Goal: Check status: Check status

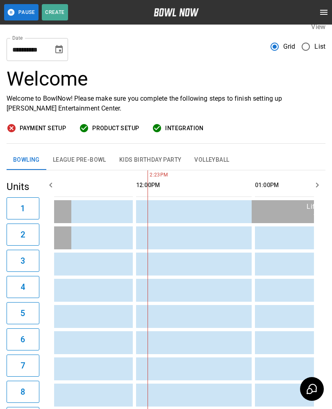
scroll to position [0, 306]
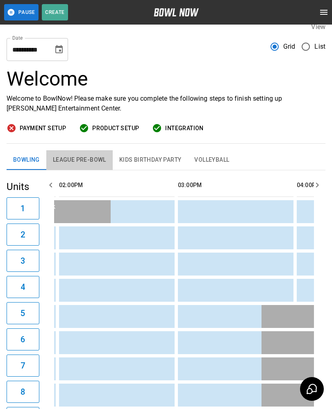
click at [68, 159] on button "League Pre-Bowl" at bounding box center [79, 160] width 66 height 20
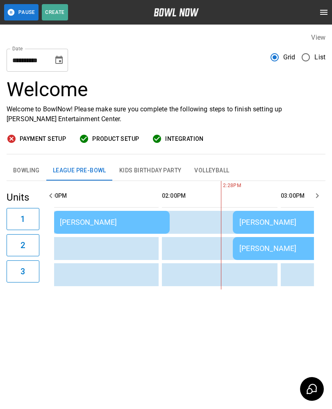
scroll to position [0, 410]
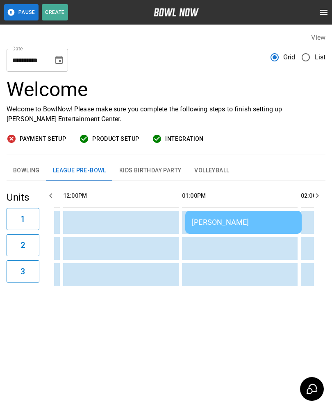
click at [239, 218] on div "[PERSON_NAME]" at bounding box center [243, 222] width 103 height 9
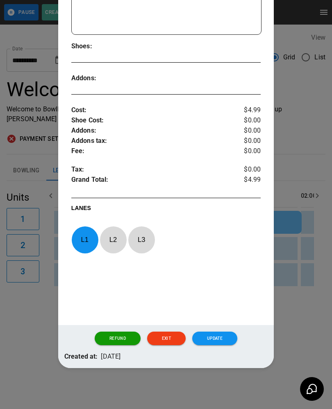
scroll to position [217, 0]
click at [223, 334] on button "Update" at bounding box center [214, 339] width 45 height 14
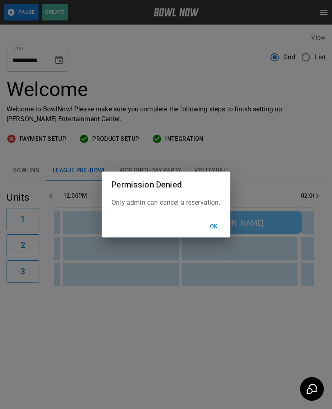
click at [215, 227] on button "Ok" at bounding box center [214, 226] width 26 height 15
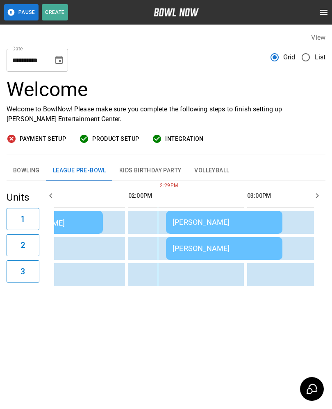
scroll to position [0, 591]
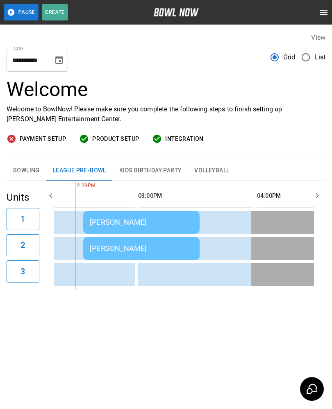
click at [140, 218] on div "[PERSON_NAME]" at bounding box center [141, 222] width 103 height 9
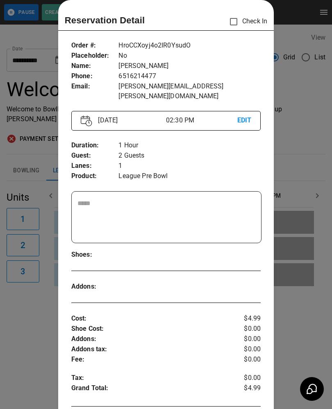
click at [48, 288] on div at bounding box center [166, 204] width 332 height 409
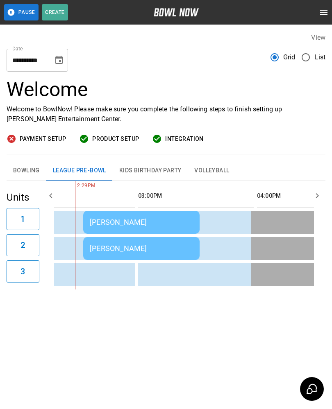
click at [144, 243] on td "[PERSON_NAME]" at bounding box center [141, 248] width 116 height 23
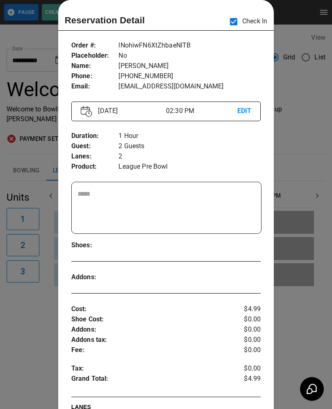
click at [46, 312] on div at bounding box center [166, 204] width 332 height 409
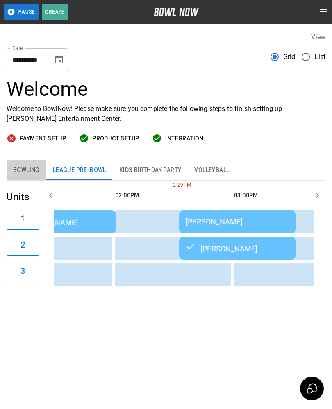
click at [23, 161] on button "Bowling" at bounding box center [27, 171] width 40 height 20
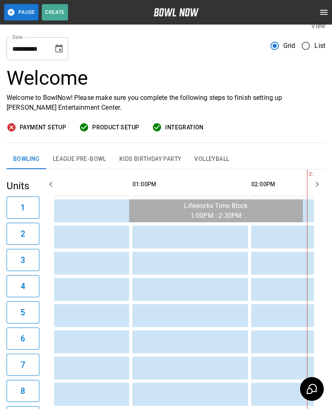
scroll to position [0, 350]
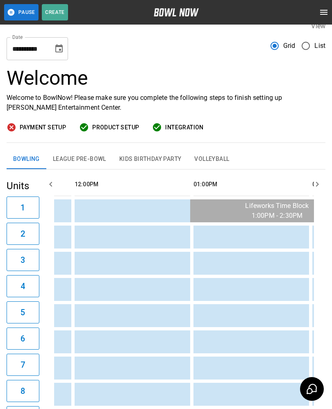
click at [80, 158] on button "League Pre-Bowl" at bounding box center [79, 160] width 66 height 20
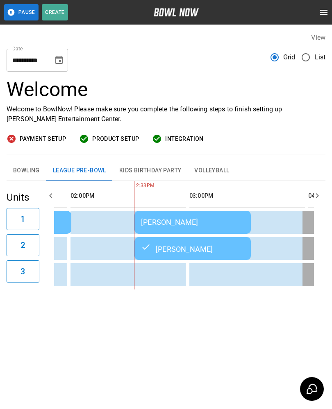
click at [174, 218] on div "[PERSON_NAME]" at bounding box center [192, 222] width 103 height 9
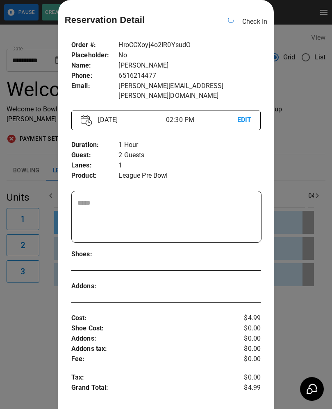
click at [39, 337] on div at bounding box center [166, 204] width 332 height 409
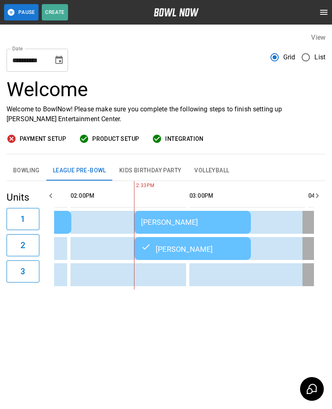
click at [172, 211] on td "[PERSON_NAME]" at bounding box center [192, 222] width 116 height 23
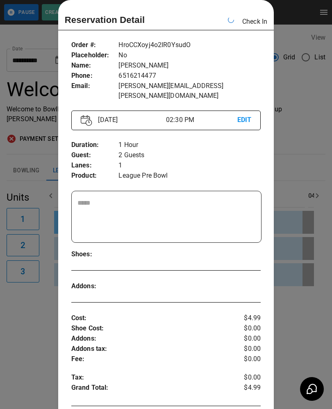
click at [34, 306] on div at bounding box center [166, 204] width 332 height 409
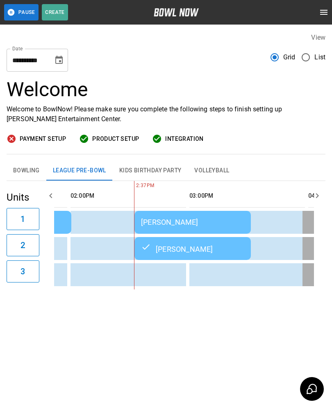
click at [183, 218] on div "[PERSON_NAME]" at bounding box center [192, 222] width 103 height 9
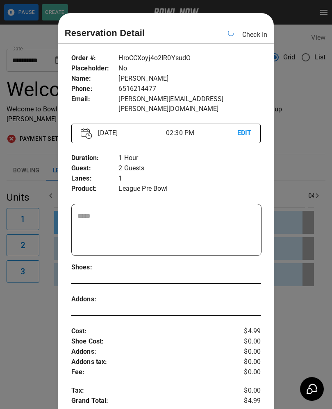
scroll to position [13, 0]
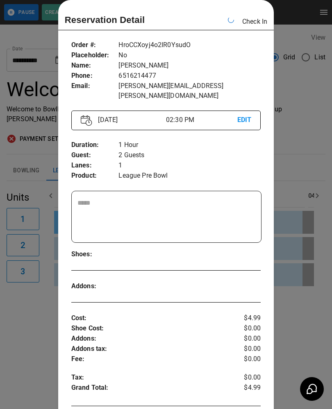
click at [228, 21] on icon at bounding box center [231, 20] width 9 height 9
click at [32, 322] on div at bounding box center [166, 204] width 332 height 409
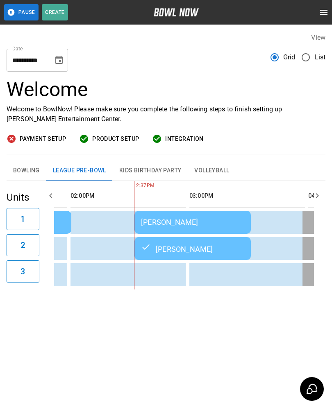
click at [177, 218] on div "[PERSON_NAME]" at bounding box center [192, 222] width 103 height 9
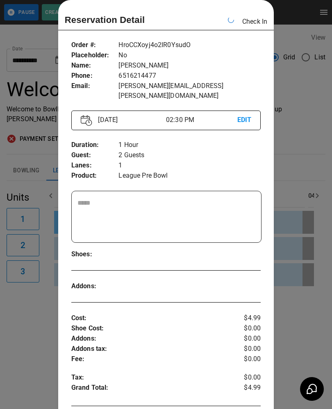
click at [33, 345] on div at bounding box center [166, 204] width 332 height 409
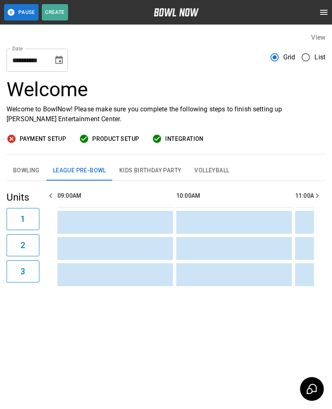
scroll to position [0, 594]
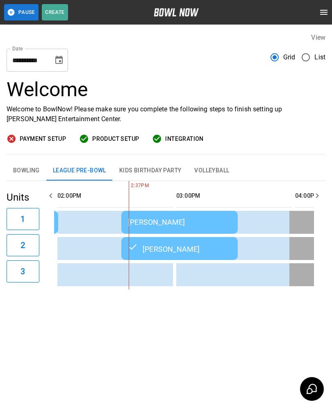
click at [158, 218] on div "[PERSON_NAME]" at bounding box center [179, 222] width 103 height 9
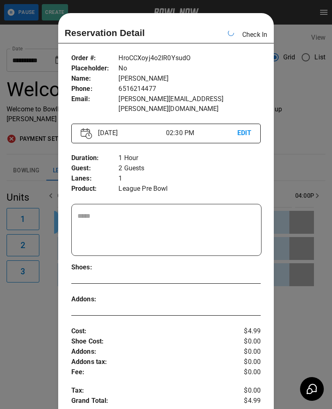
scroll to position [13, 0]
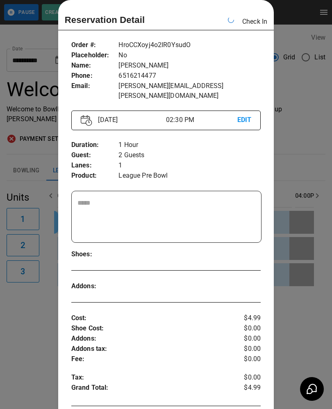
click at [38, 299] on div at bounding box center [166, 204] width 332 height 409
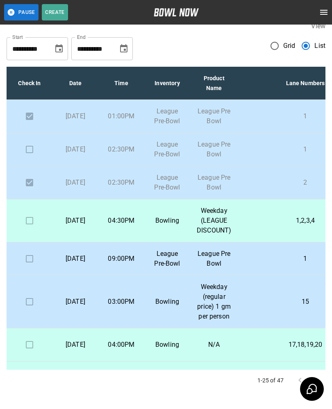
click at [82, 154] on p "[DATE]" at bounding box center [75, 150] width 33 height 10
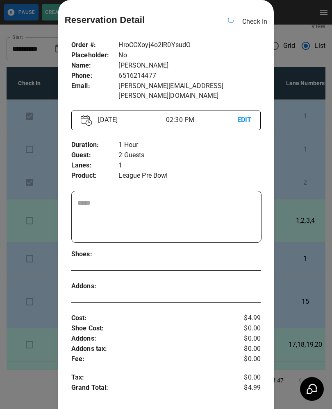
click at [17, 367] on div at bounding box center [166, 204] width 332 height 409
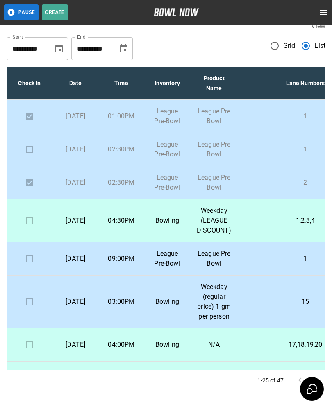
click at [183, 120] on p "League Pre-Bowl" at bounding box center [167, 116] width 33 height 20
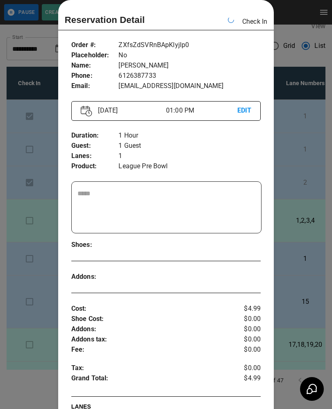
click at [37, 356] on div at bounding box center [166, 204] width 332 height 409
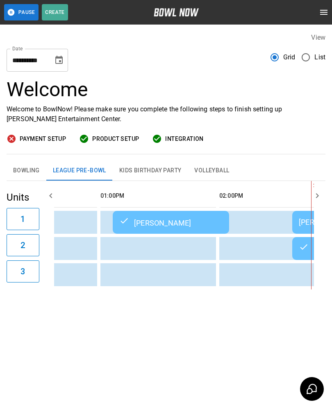
scroll to position [0, 376]
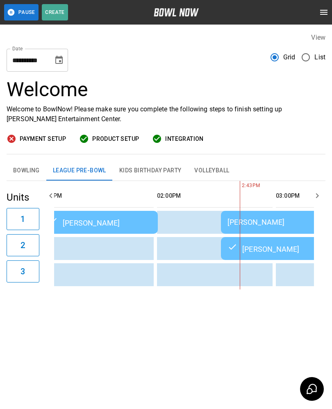
click at [291, 218] on div "[PERSON_NAME]" at bounding box center [278, 222] width 103 height 9
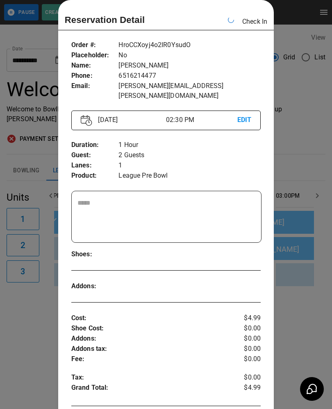
click at [30, 348] on div at bounding box center [166, 204] width 332 height 409
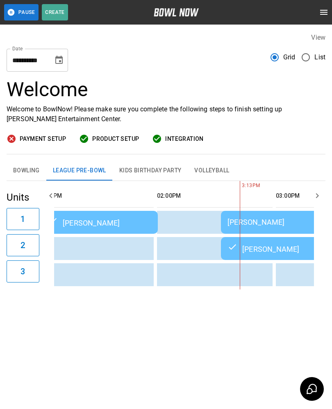
click at [255, 218] on div "[PERSON_NAME]" at bounding box center [278, 222] width 103 height 9
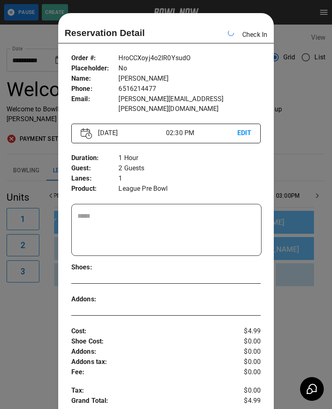
scroll to position [13, 0]
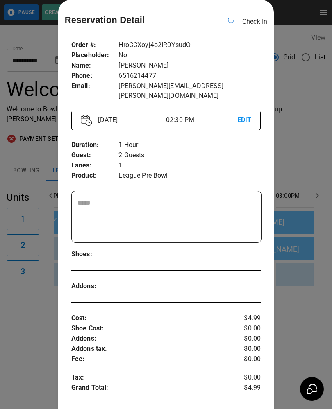
click at [314, 310] on div at bounding box center [166, 204] width 332 height 409
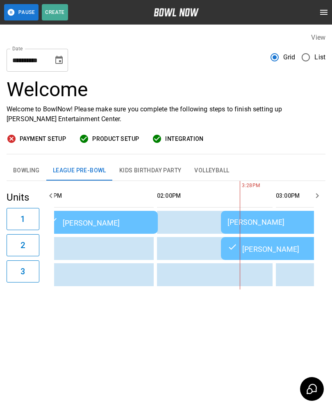
click at [32, 161] on button "Bowling" at bounding box center [27, 171] width 40 height 20
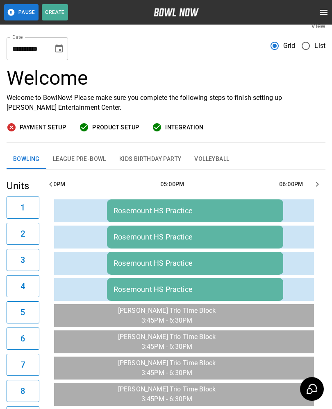
scroll to position [0, 879]
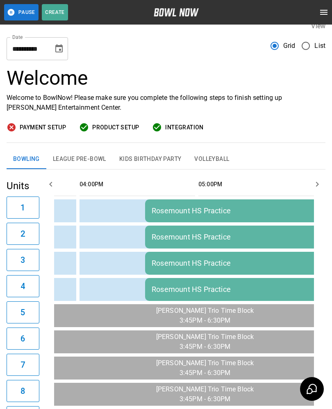
click at [45, 48] on input "**********" at bounding box center [27, 48] width 41 height 23
click at [55, 52] on icon "Choose date, selected date is Sep 16, 2025" at bounding box center [58, 48] width 7 height 8
click at [218, 45] on div "**********" at bounding box center [166, 45] width 319 height 29
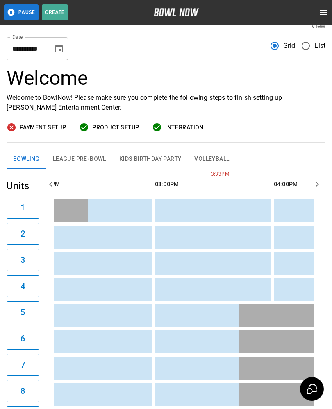
scroll to position [0, 579]
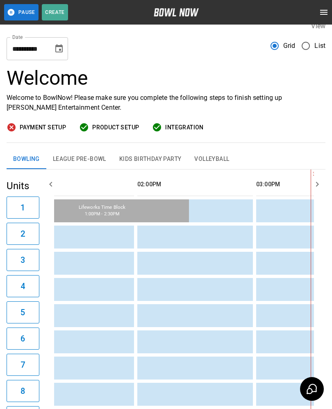
click at [68, 150] on button "League Pre-Bowl" at bounding box center [79, 160] width 66 height 20
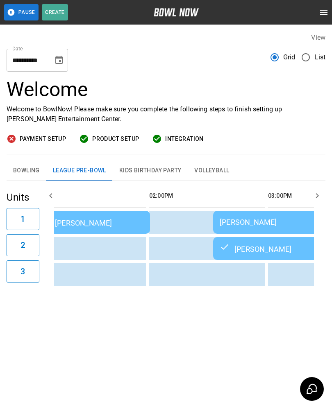
click at [239, 211] on td "[PERSON_NAME]" at bounding box center [271, 222] width 116 height 23
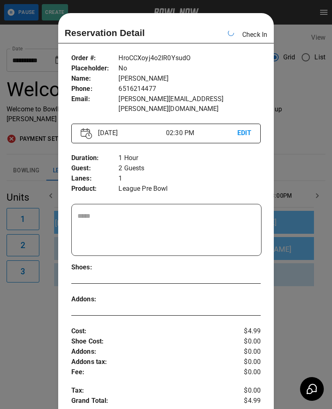
scroll to position [13, 0]
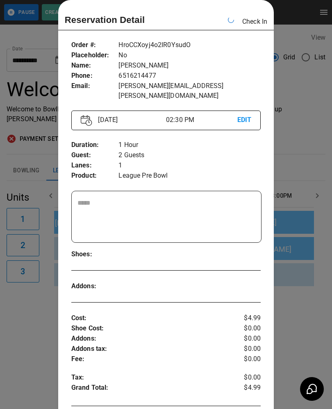
click at [229, 19] on icon at bounding box center [231, 20] width 9 height 9
click at [313, 303] on div at bounding box center [166, 204] width 332 height 409
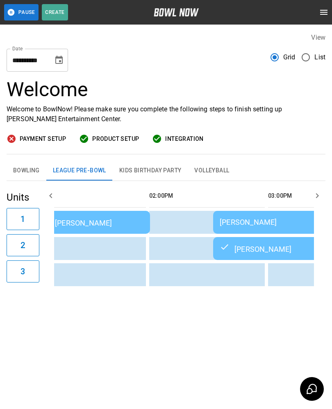
click at [29, 161] on button "Bowling" at bounding box center [27, 171] width 40 height 20
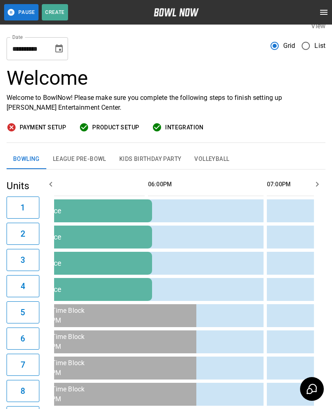
scroll to position [0, 1067]
